Goal: Information Seeking & Learning: Learn about a topic

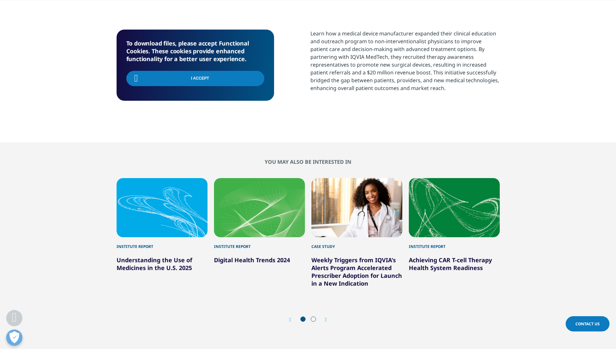
scroll to position [83, 383]
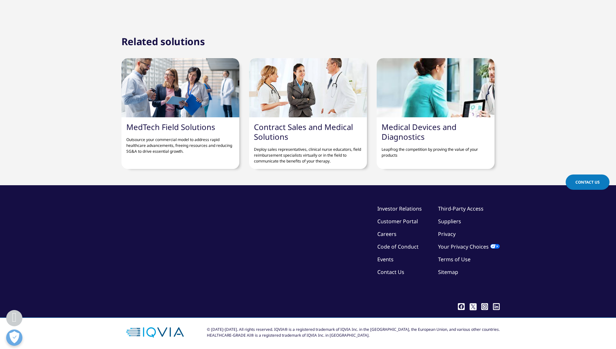
scroll to position [816, 0]
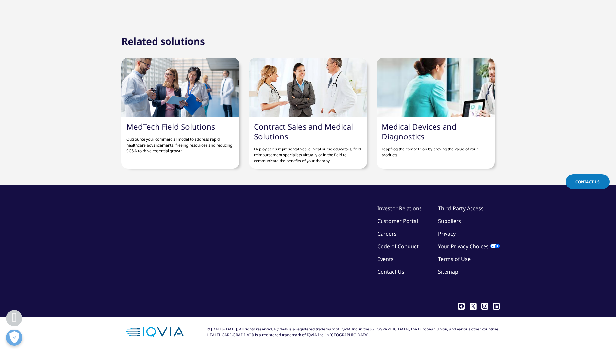
click at [412, 135] on link "Medical Devices and Diagnostics" at bounding box center [419, 131] width 75 height 20
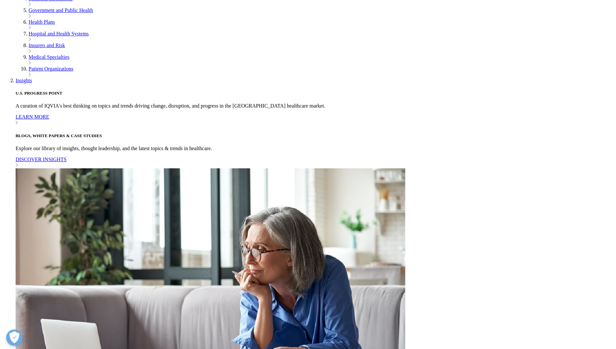
scroll to position [453, 0]
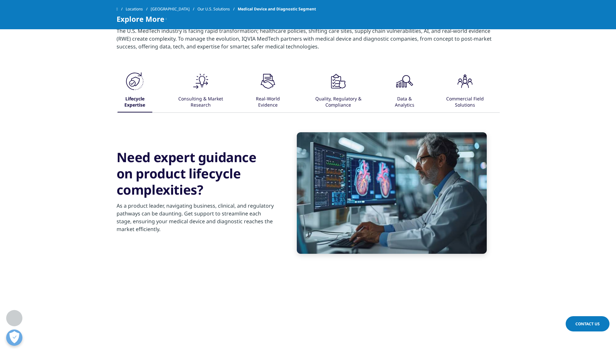
click at [402, 92] on div ".cls-1{fill:#231f20;}" at bounding box center [404, 81] width 19 height 21
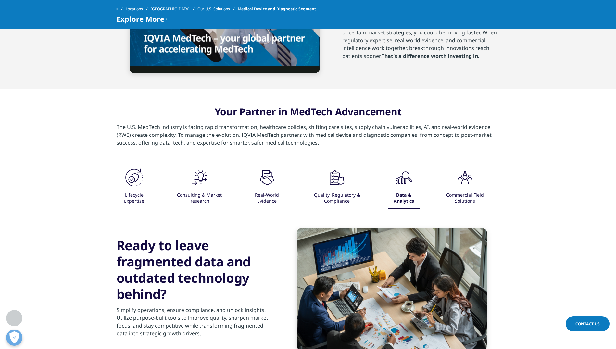
scroll to position [357, 0]
click at [209, 188] on div ".cls-1{fill:#231f20;} Consulting & Market Research" at bounding box center [199, 188] width 56 height 41
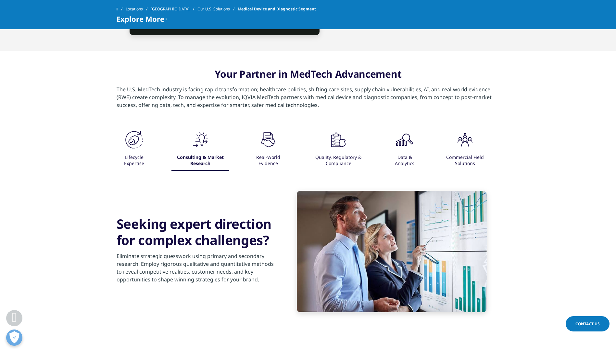
scroll to position [395, 0]
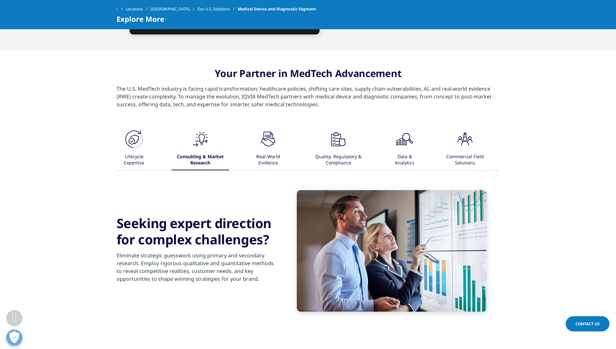
click at [210, 140] on icon ".cls-1{fill:#231f20;}" at bounding box center [200, 138] width 19 height 19
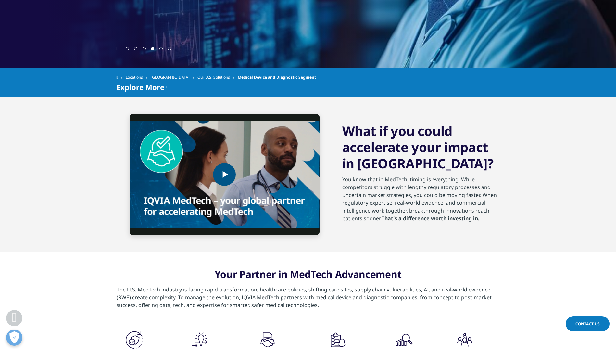
scroll to position [273, 0]
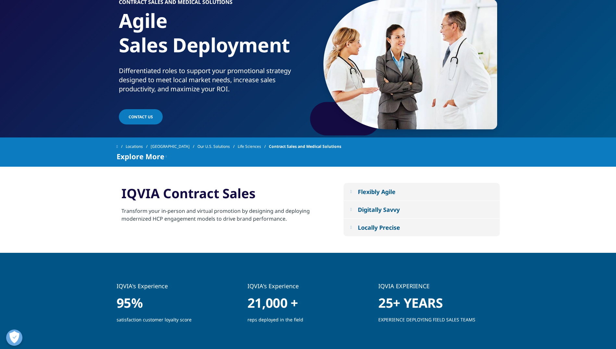
scroll to position [61, 0]
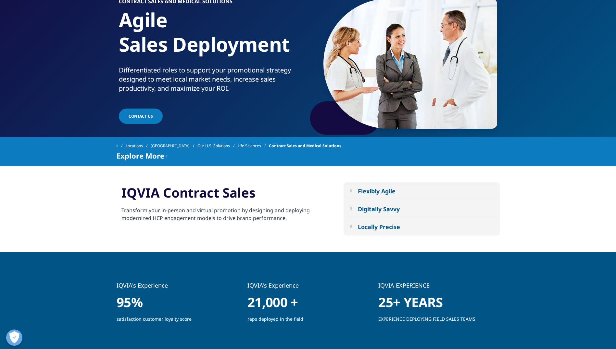
drag, startPoint x: 282, startPoint y: 219, endPoint x: 117, endPoint y: 212, distance: 165.1
click at [117, 212] on div "IQVIA Contract Sales Transform your in-person and virtual promotion by designin…" at bounding box center [225, 208] width 217 height 51
copy div "Transform your in-person and virtual promotion by designing and deploying moder…"
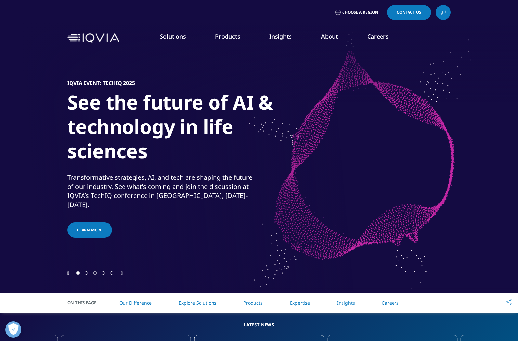
click at [370, 265] on div "IQVIA Event: TechIQ 2025​ See the future of AI & technology in life sciences​ T…" at bounding box center [258, 159] width 383 height 221
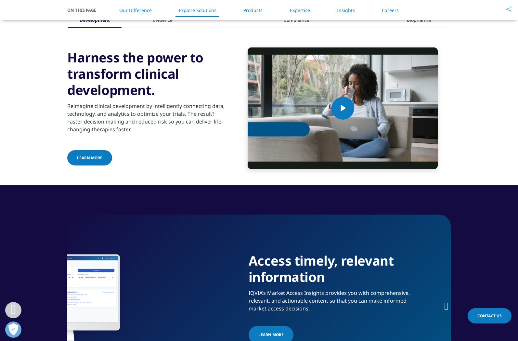
scroll to position [825, 0]
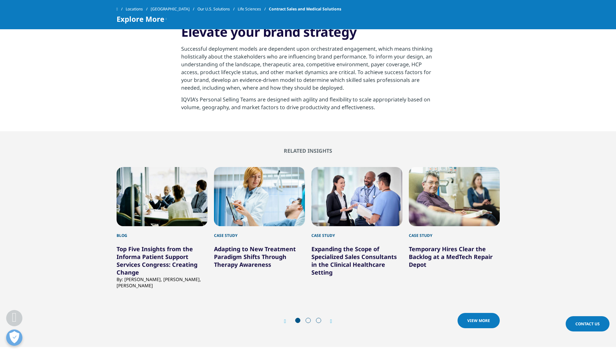
scroll to position [338, 0]
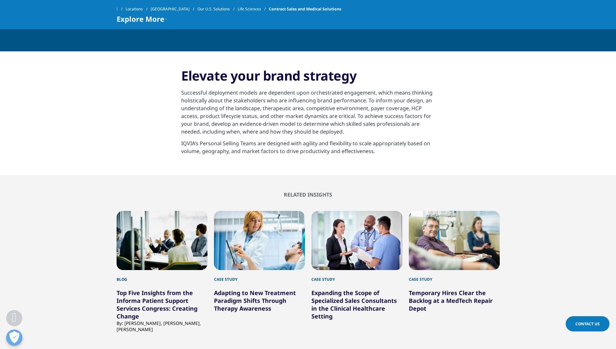
click at [369, 179] on section "Related Insights Blog Top Five Insights from the Informa Patient Support Servic…" at bounding box center [308, 283] width 616 height 216
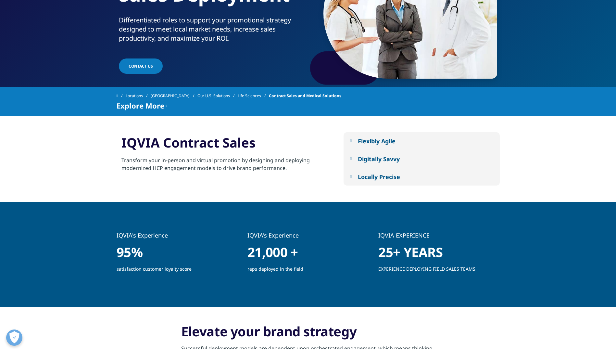
scroll to position [0, 0]
